Goal: Navigation & Orientation: Find specific page/section

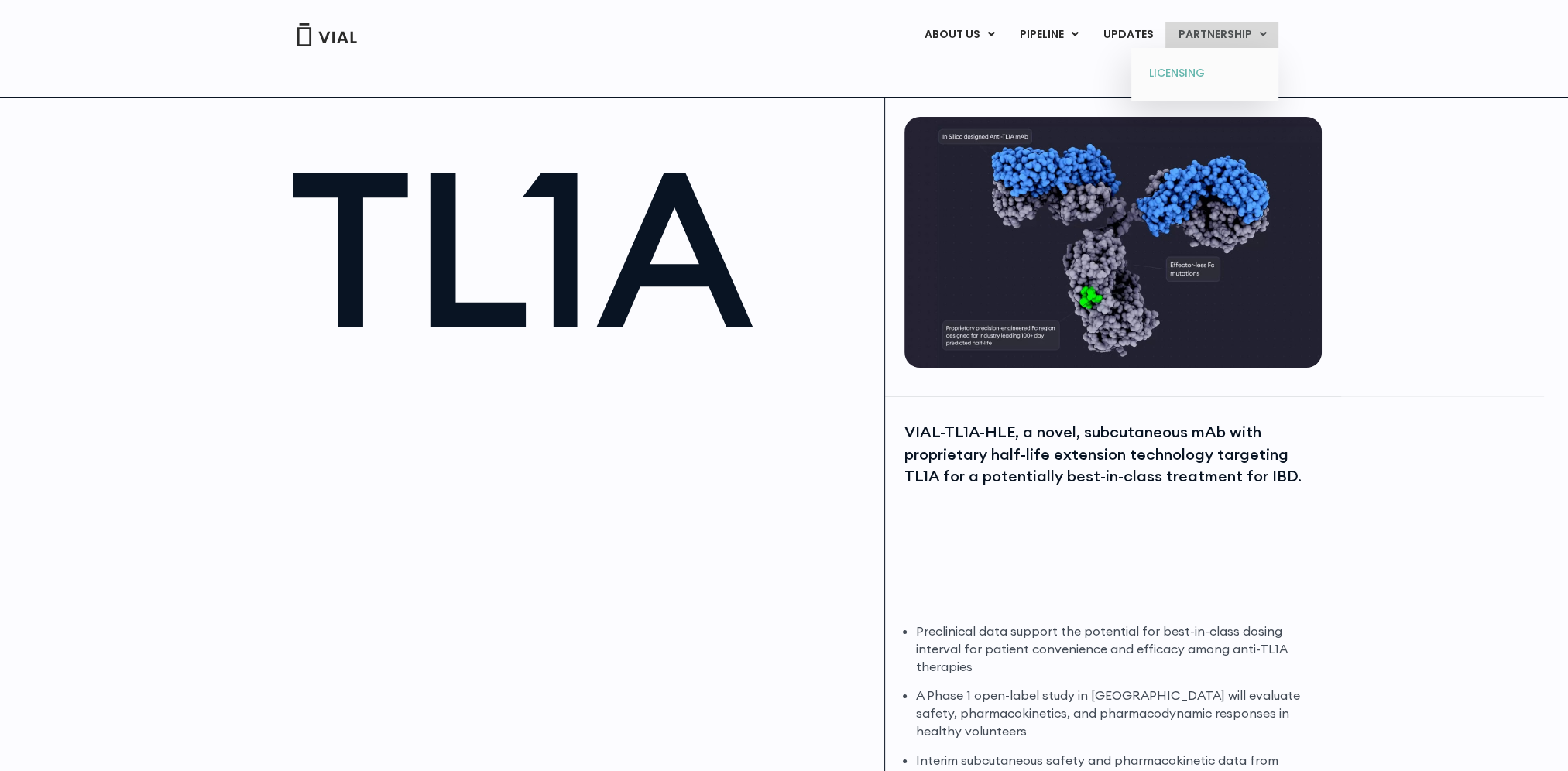
click at [1217, 72] on link "LICENSING" at bounding box center [1205, 73] width 135 height 25
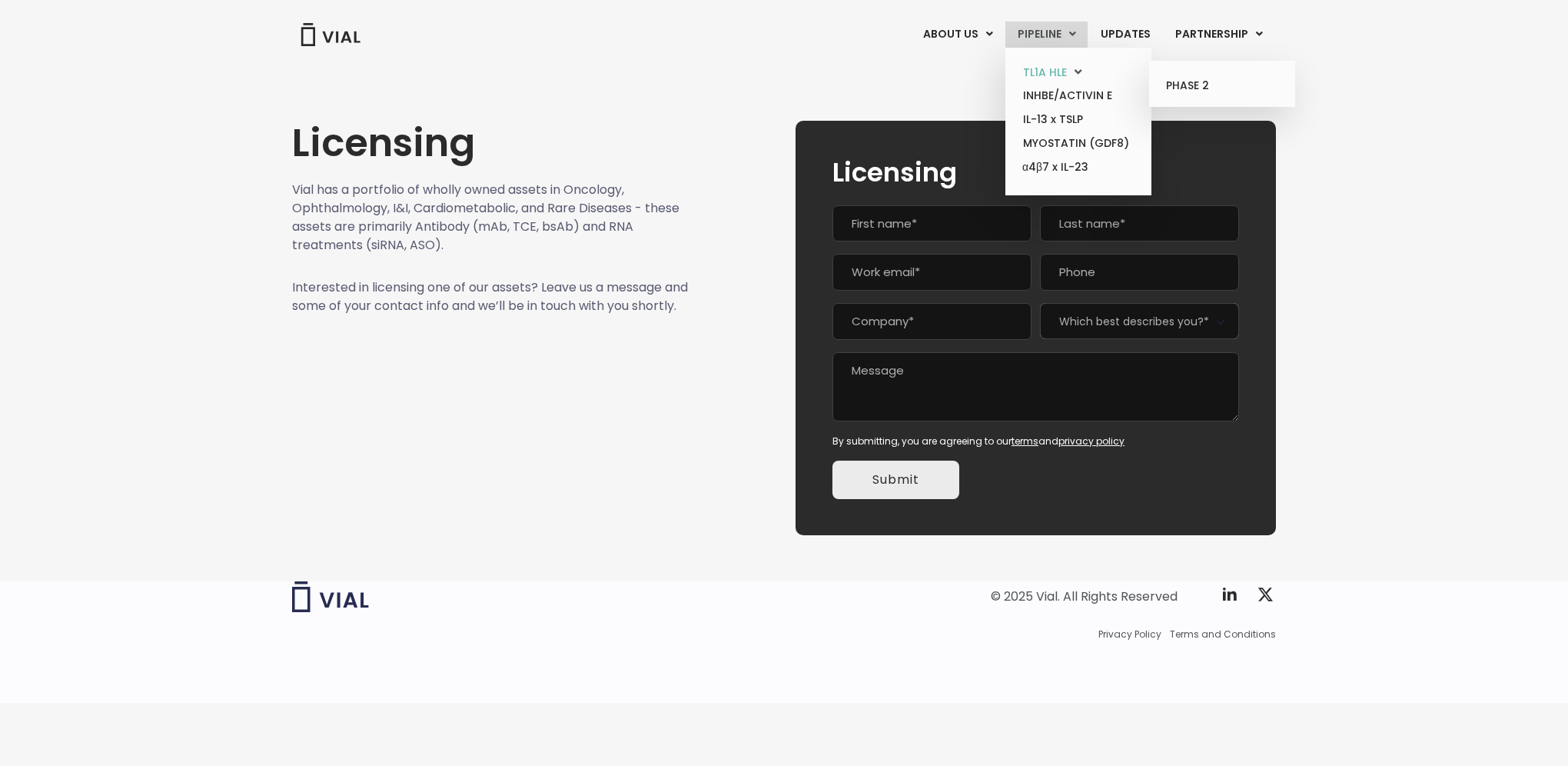
click at [1068, 74] on link "TL1A HLE" at bounding box center [1078, 72] width 134 height 24
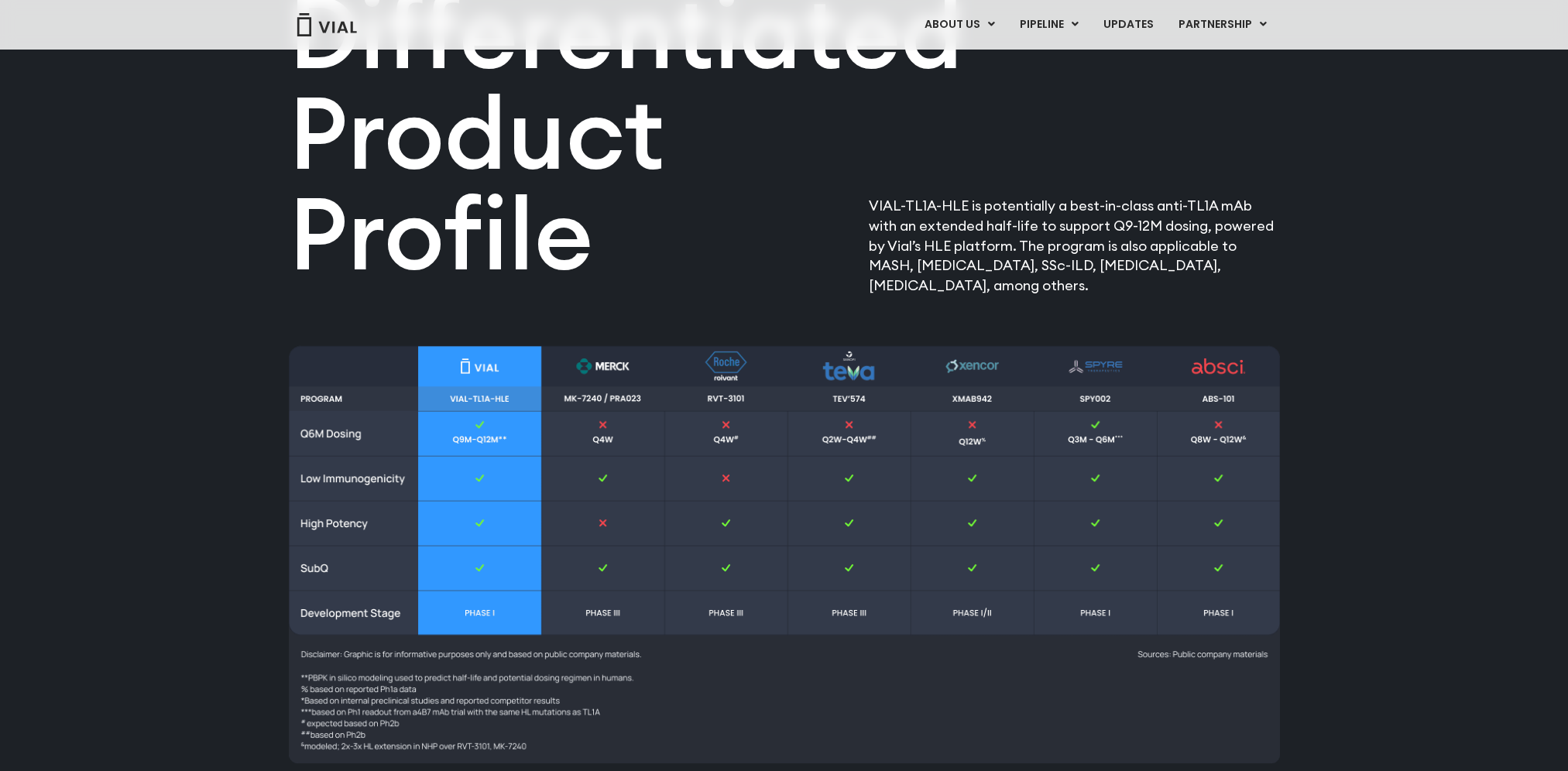
scroll to position [1781, 0]
